Goal: Transaction & Acquisition: Purchase product/service

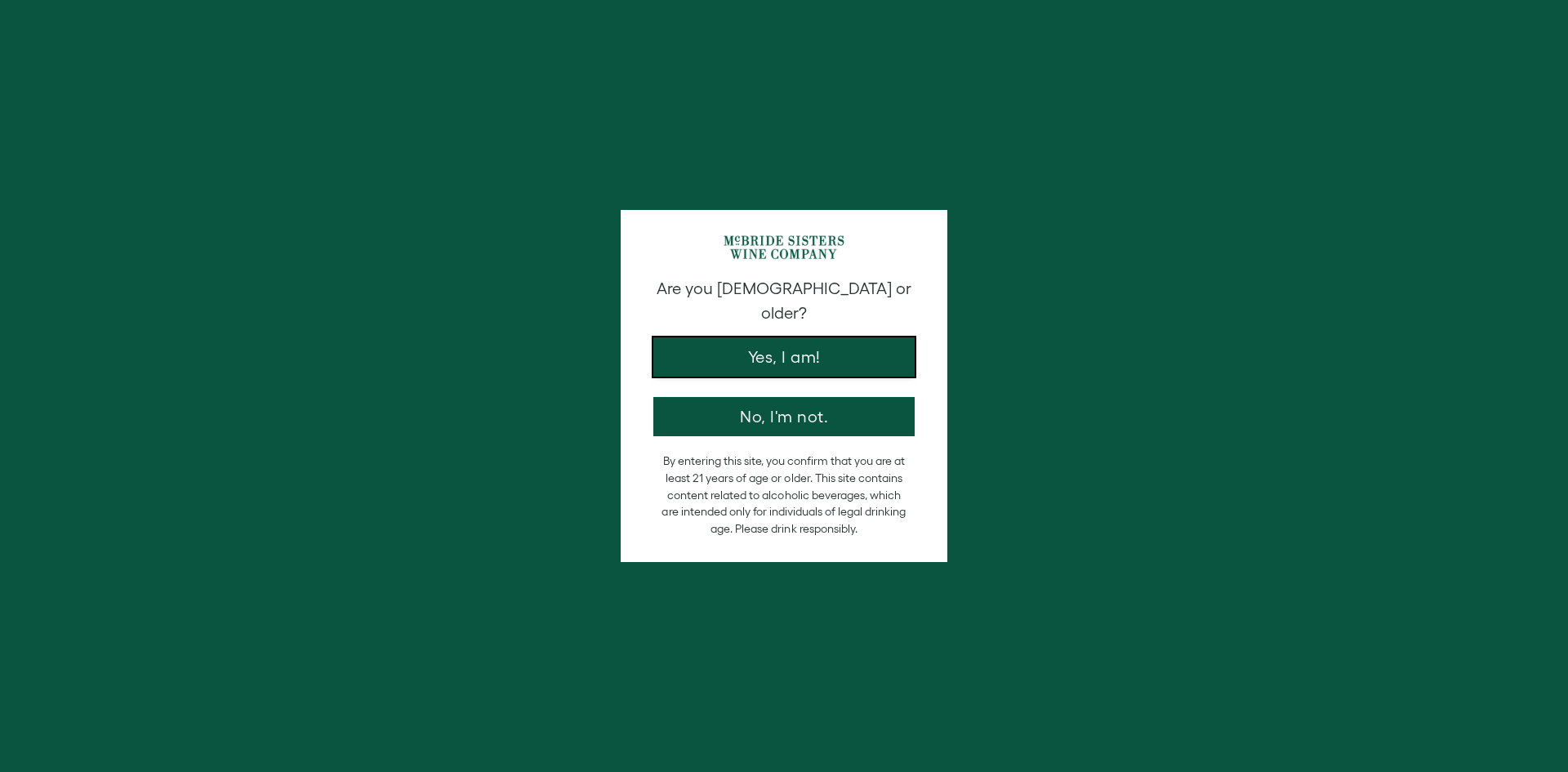
click at [773, 337] on button "Yes, I am!" at bounding box center [783, 356] width 261 height 39
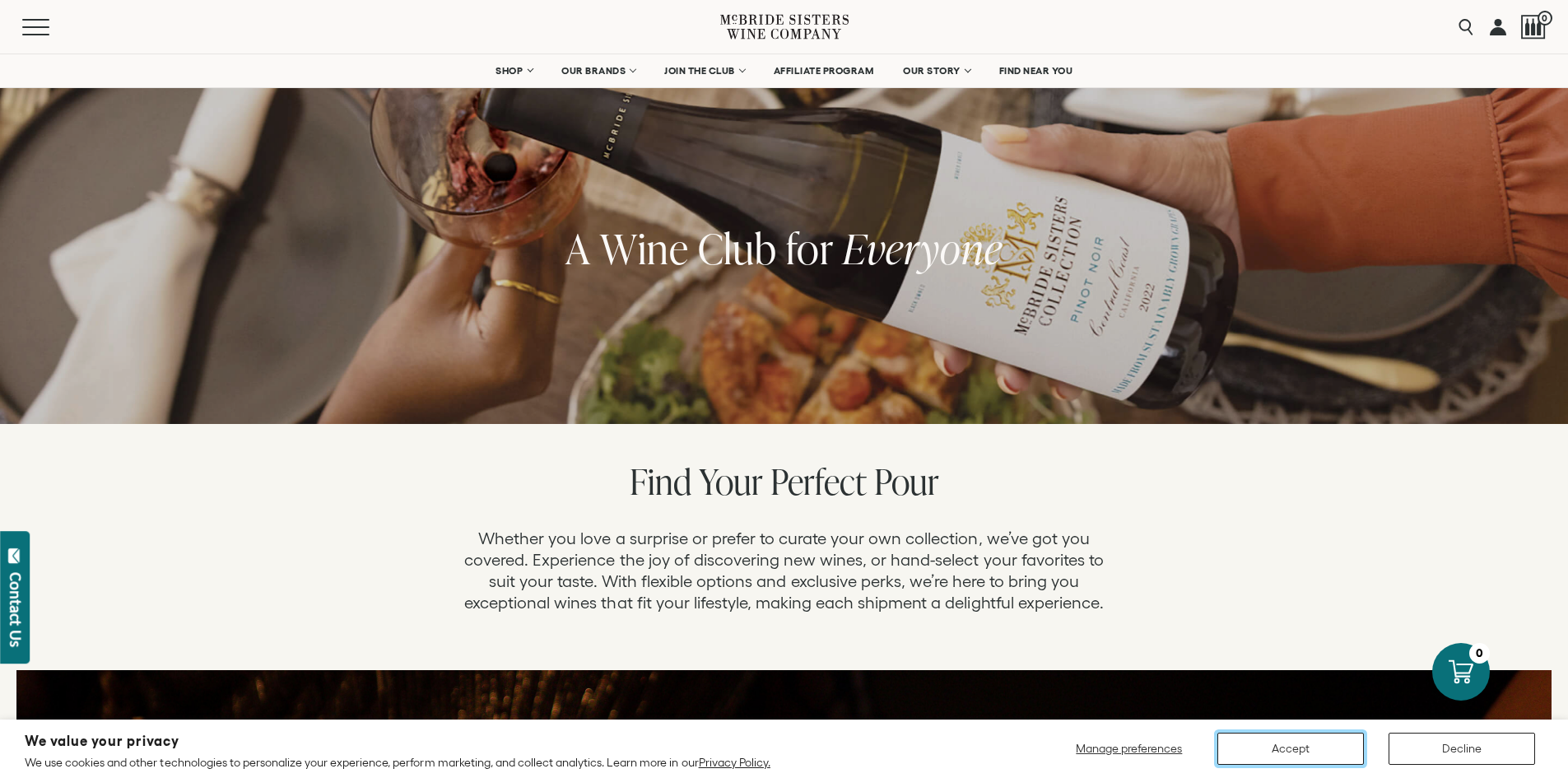
click at [1278, 750] on button "Accept" at bounding box center [1290, 749] width 146 height 33
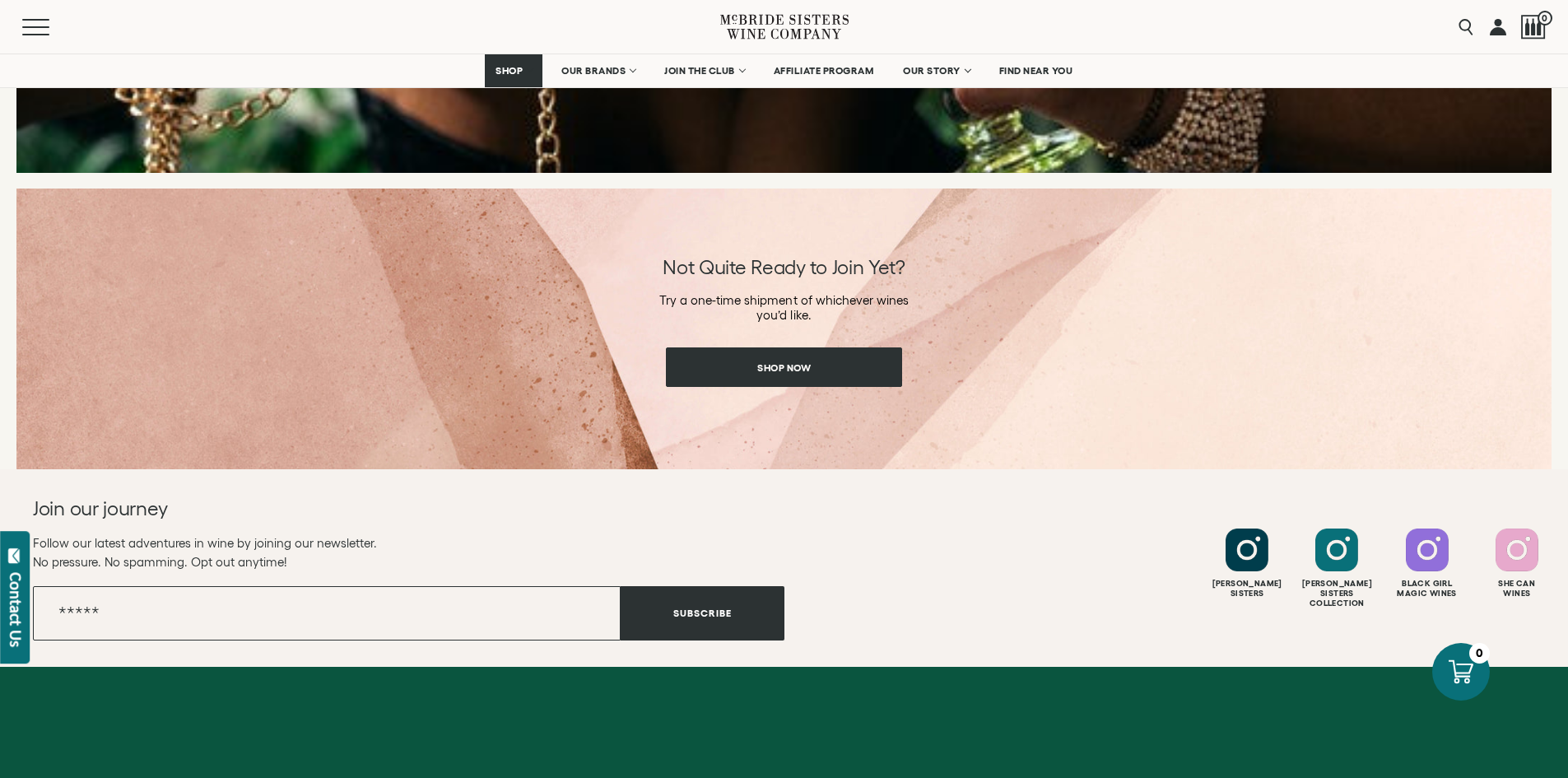
scroll to position [2481, 0]
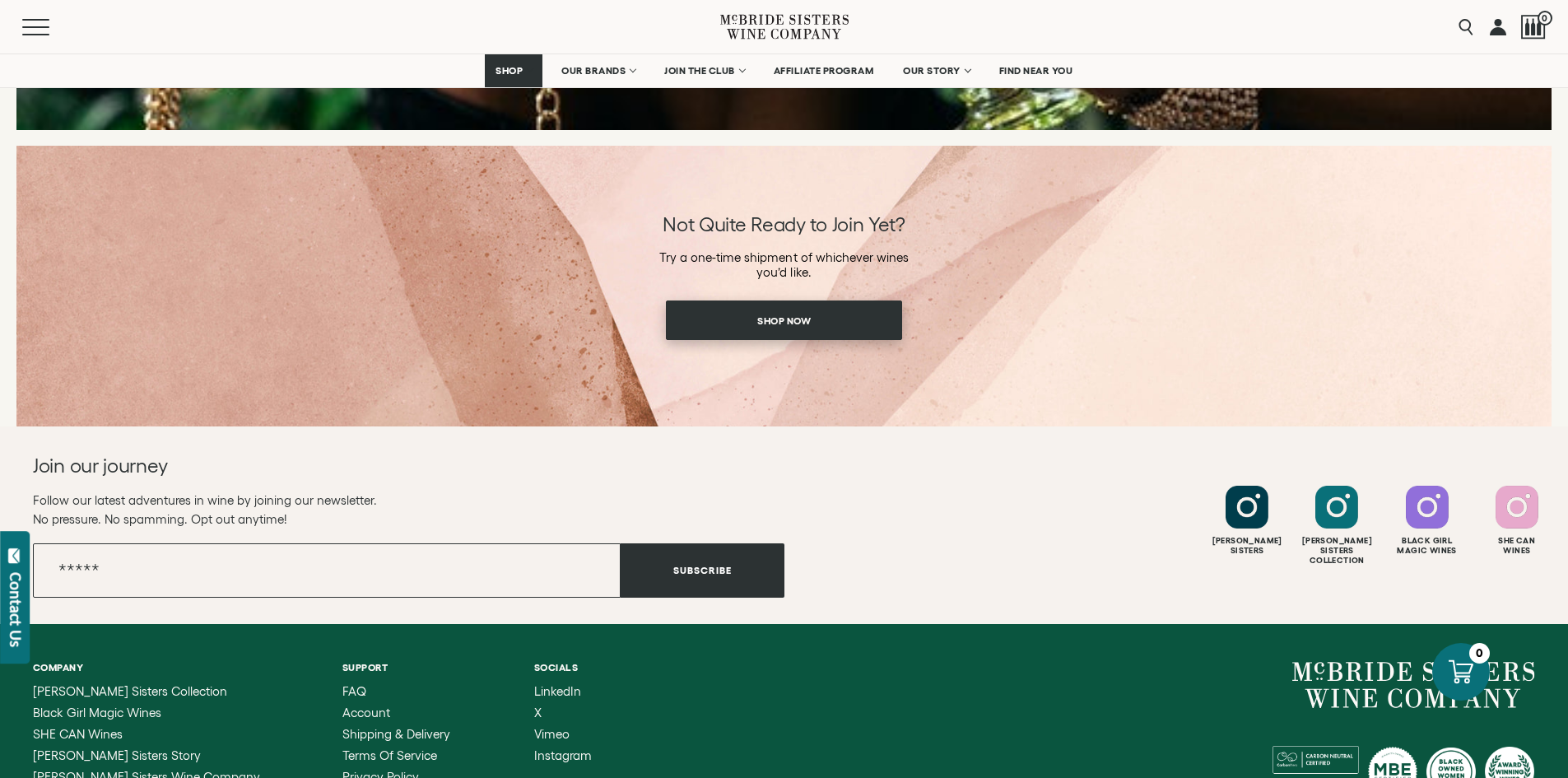
click at [787, 320] on span "Shop Now" at bounding box center [784, 321] width 111 height 33
